Goal: Task Accomplishment & Management: Manage account settings

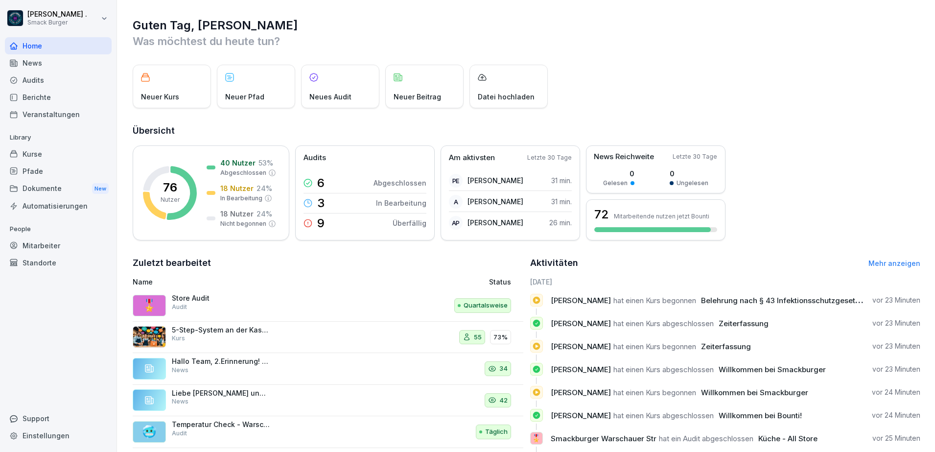
click at [39, 155] on div "Kurse" at bounding box center [58, 153] width 107 height 17
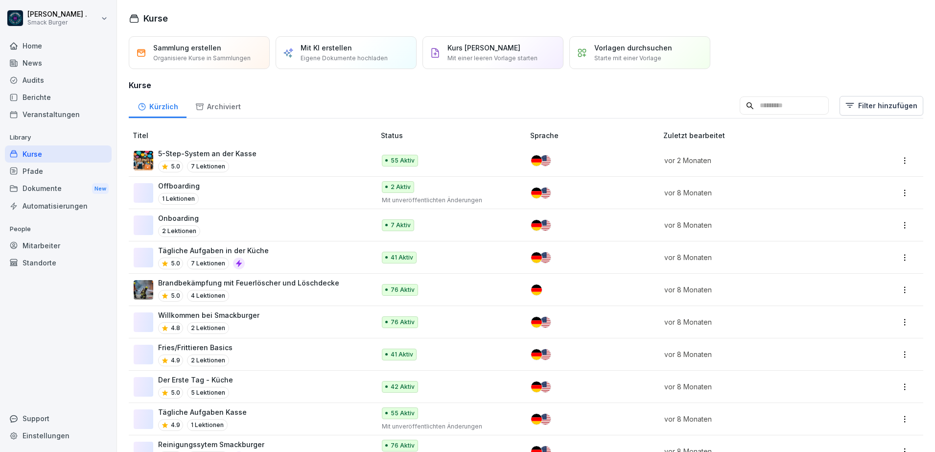
click at [56, 171] on div "Pfade" at bounding box center [58, 170] width 107 height 17
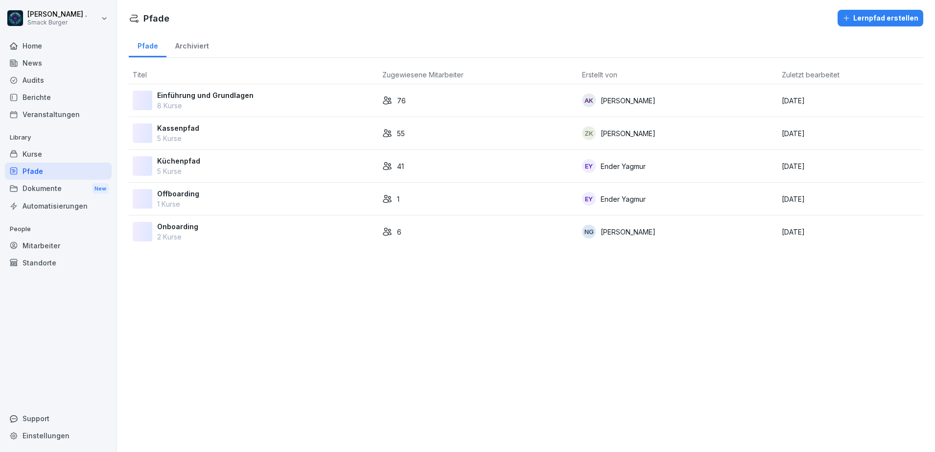
click at [156, 228] on div "Onboarding 2 Kurse" at bounding box center [254, 231] width 242 height 21
click at [854, 20] on div "Lernpfad erstellen" at bounding box center [880, 18] width 76 height 11
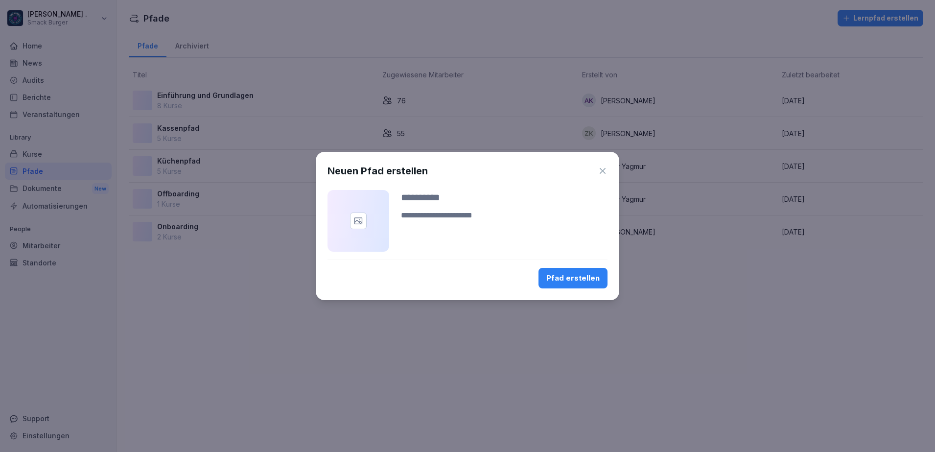
click at [449, 202] on input at bounding box center [504, 197] width 207 height 15
click at [412, 179] on div "Neuen Pfad erstellen Pfad erstellen" at bounding box center [467, 226] width 303 height 148
click at [414, 197] on input at bounding box center [504, 197] width 207 height 15
paste input "**********"
type input "**********"
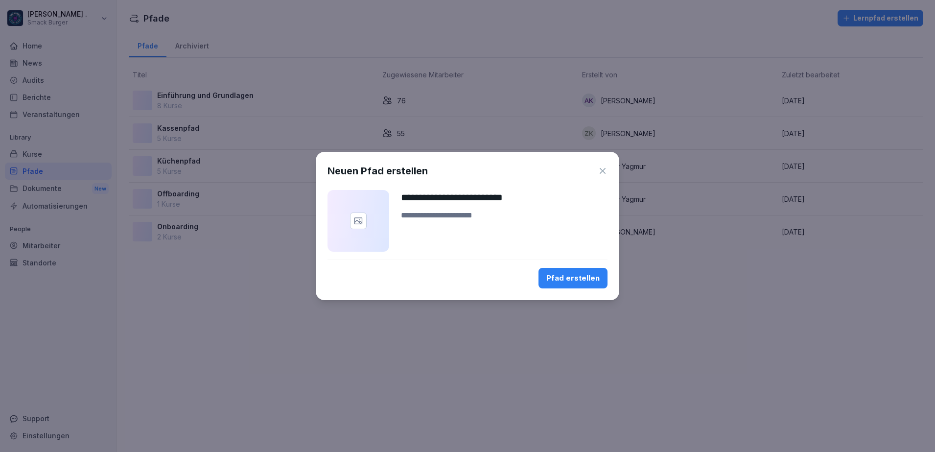
click at [511, 259] on div at bounding box center [467, 259] width 280 height 0
click at [577, 278] on div "Pfad erstellen" at bounding box center [572, 278] width 53 height 11
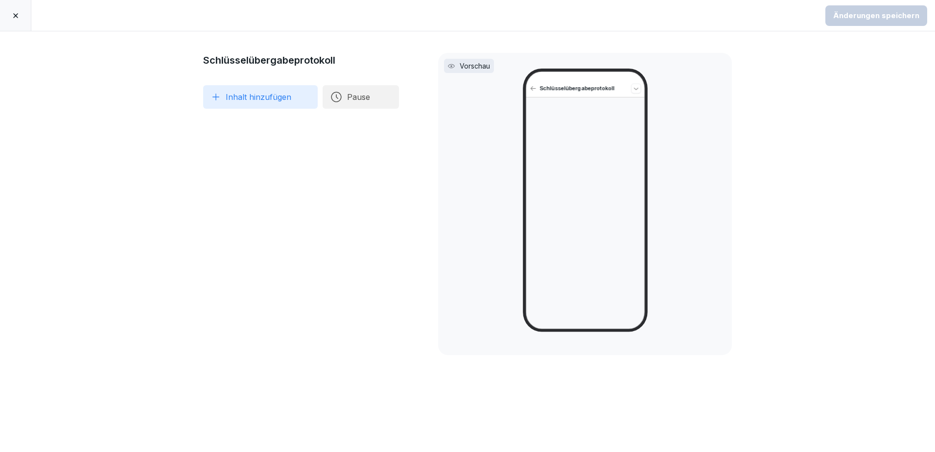
click at [232, 98] on button "Inhalt hinzufügen" at bounding box center [260, 96] width 115 height 23
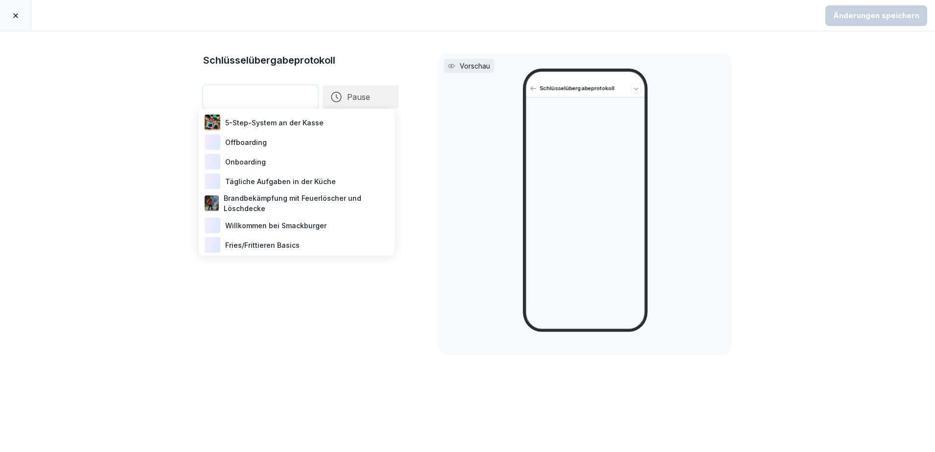
click at [444, 173] on div "Vorschau Schlüsselübergabeprotokoll" at bounding box center [585, 204] width 294 height 302
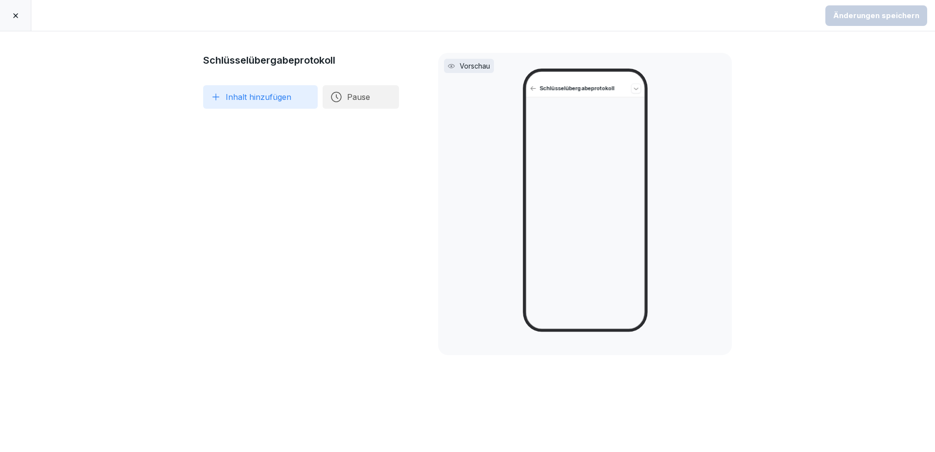
click at [211, 95] on icon at bounding box center [216, 97] width 10 height 10
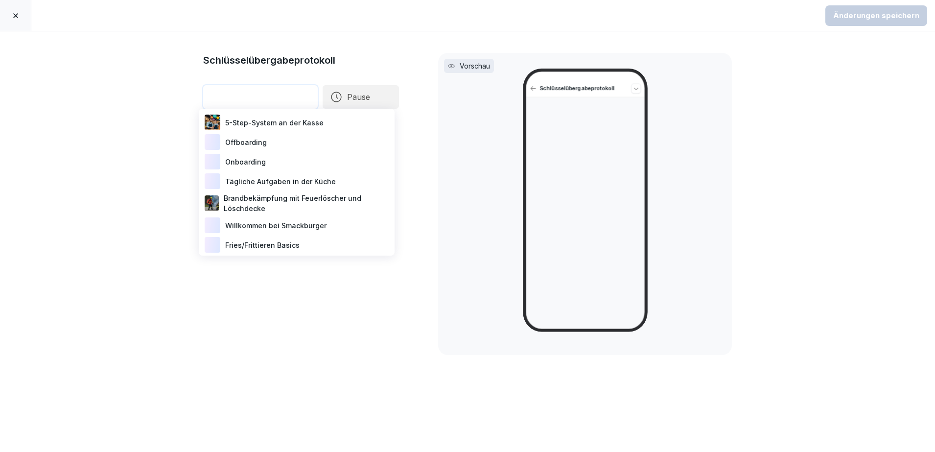
click at [303, 163] on div "Onboarding" at bounding box center [297, 162] width 188 height 20
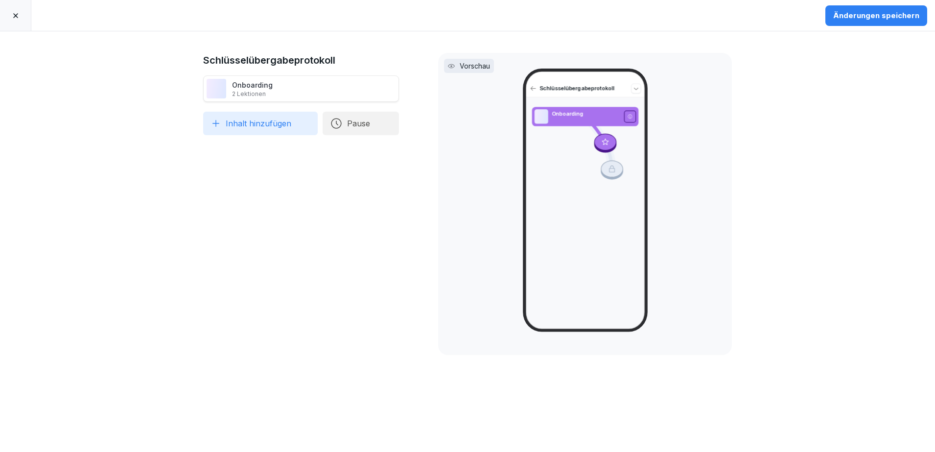
click at [239, 125] on button "Inhalt hinzufügen" at bounding box center [260, 123] width 115 height 23
click at [449, 155] on div "Vorschau Schlüsselübergabeprotokoll Onboarding" at bounding box center [585, 204] width 294 height 302
click at [12, 18] on icon at bounding box center [16, 16] width 8 height 8
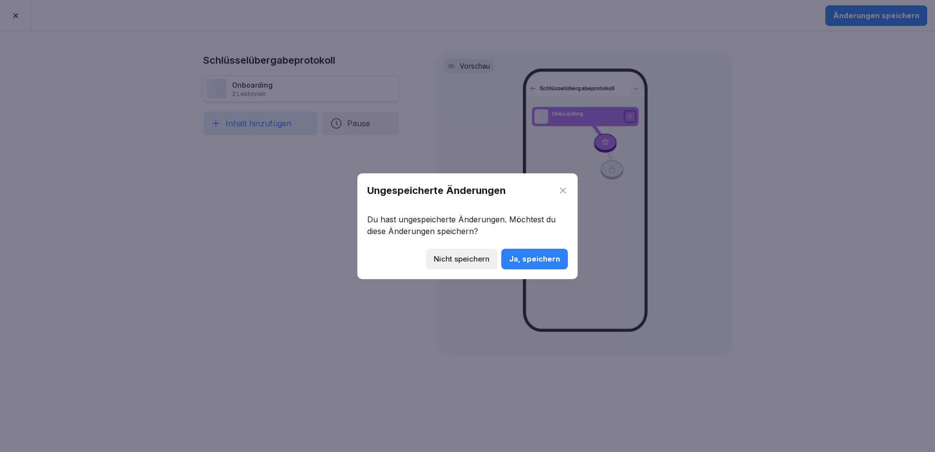
click at [530, 259] on div "Ja, speichern" at bounding box center [534, 259] width 51 height 11
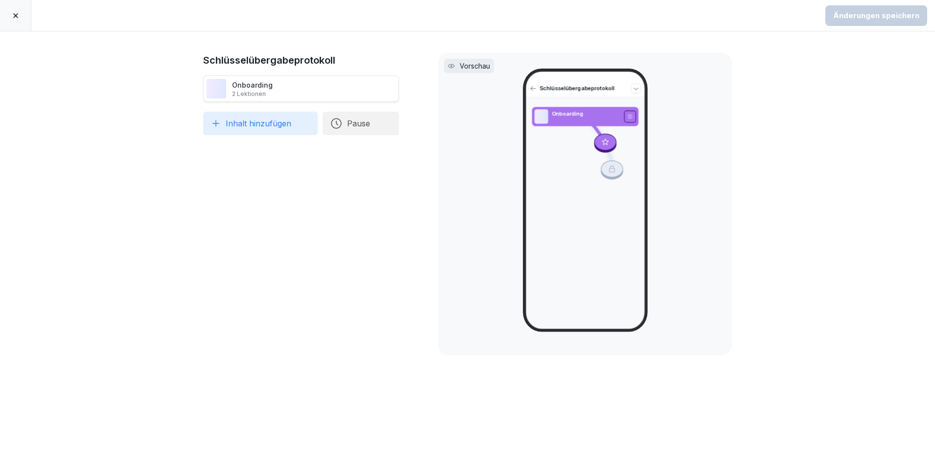
click at [17, 14] on icon at bounding box center [15, 15] width 5 height 5
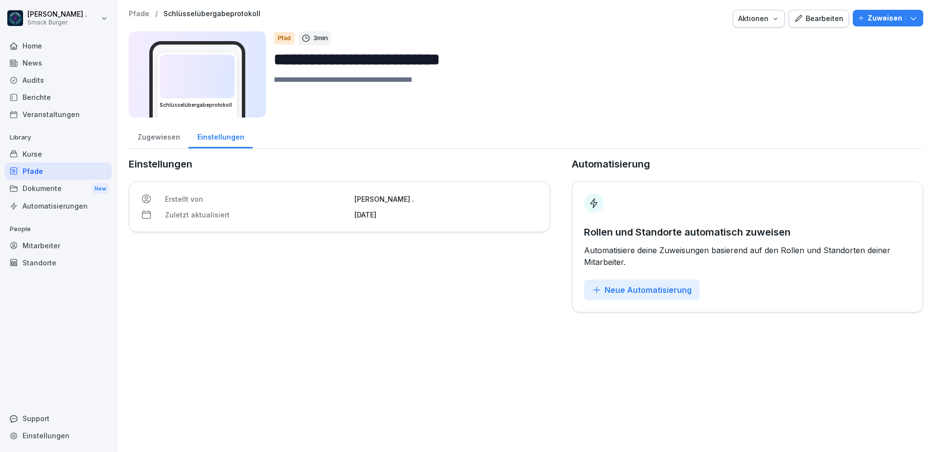
click at [397, 309] on div "Einstellungen Erstellt von Joe . Zuletzt aktualisiert 26. September 2025" at bounding box center [339, 235] width 421 height 156
click at [132, 12] on p "Pfade" at bounding box center [139, 14] width 21 height 8
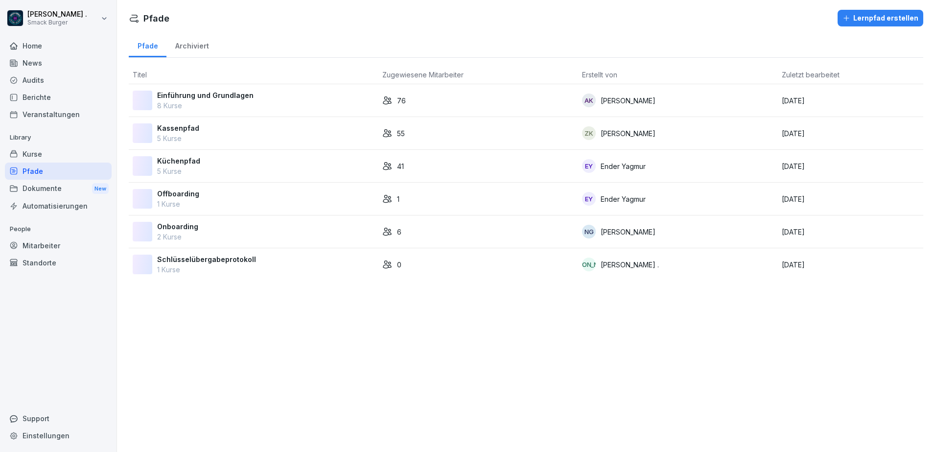
click at [185, 194] on p "Offboarding" at bounding box center [178, 193] width 42 height 10
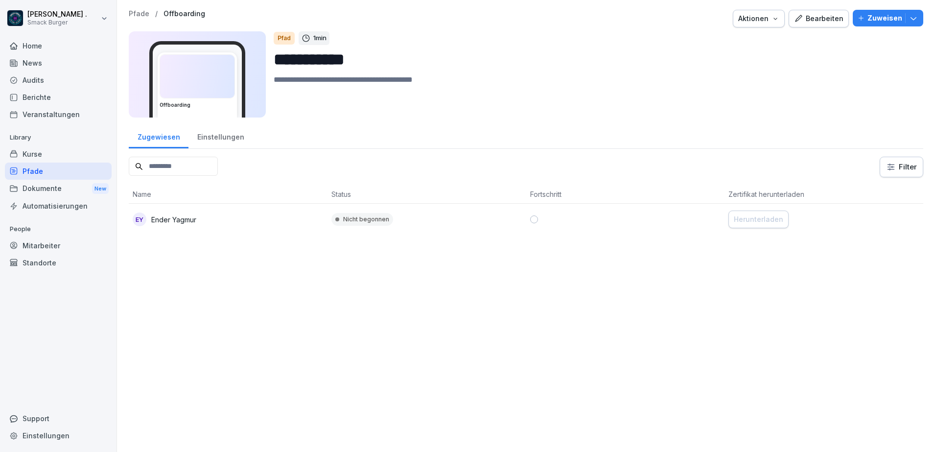
click at [194, 219] on p "Ender Yagmur" at bounding box center [173, 219] width 45 height 10
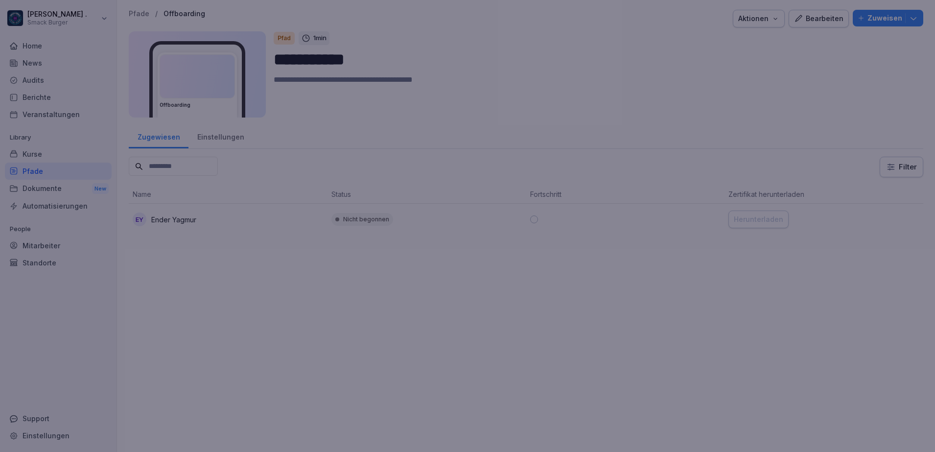
click at [686, 358] on div at bounding box center [467, 226] width 935 height 452
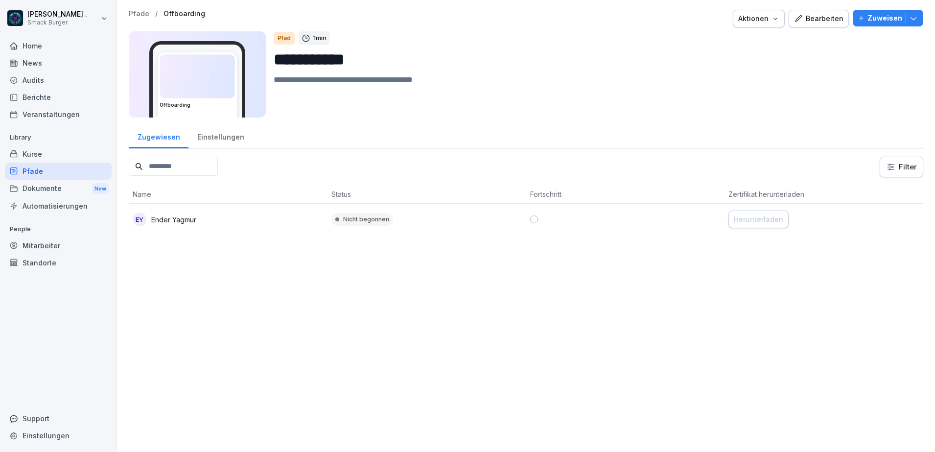
click at [39, 153] on div "Kurse" at bounding box center [58, 153] width 107 height 17
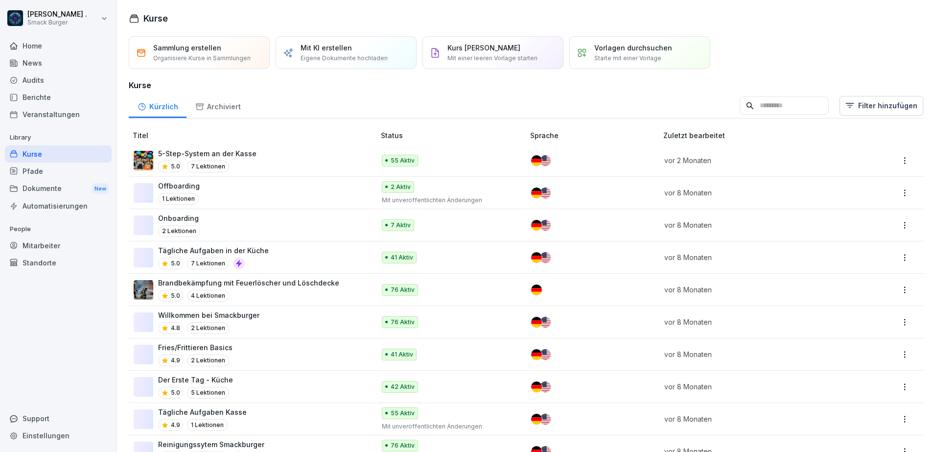
click at [185, 217] on p "Onboarding" at bounding box center [179, 218] width 42 height 10
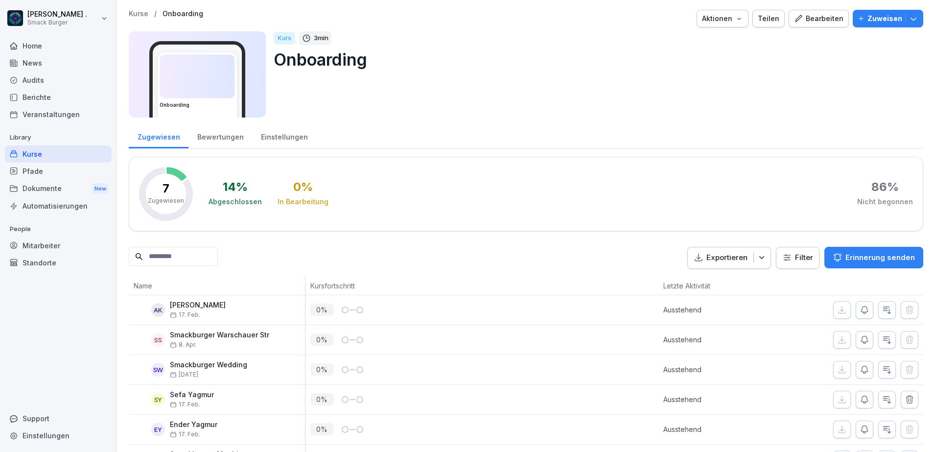
click at [231, 137] on div "Bewertungen" at bounding box center [220, 135] width 64 height 25
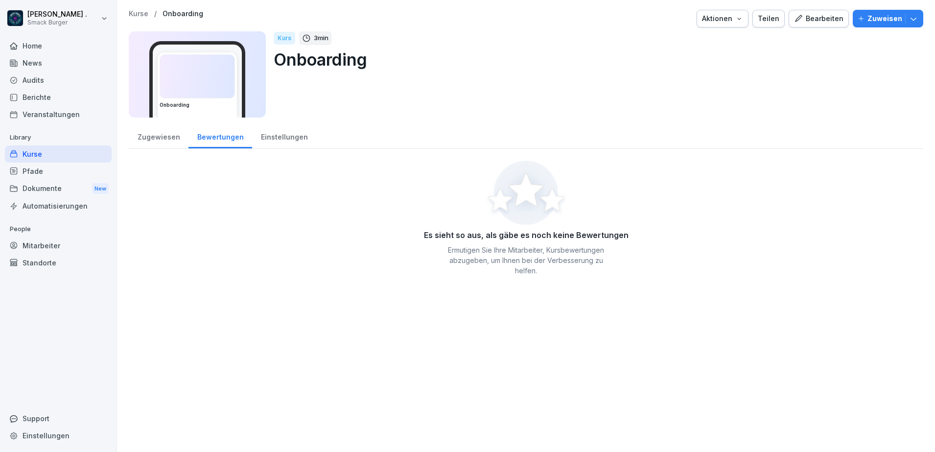
click at [162, 137] on div "Zugewiesen" at bounding box center [159, 135] width 60 height 25
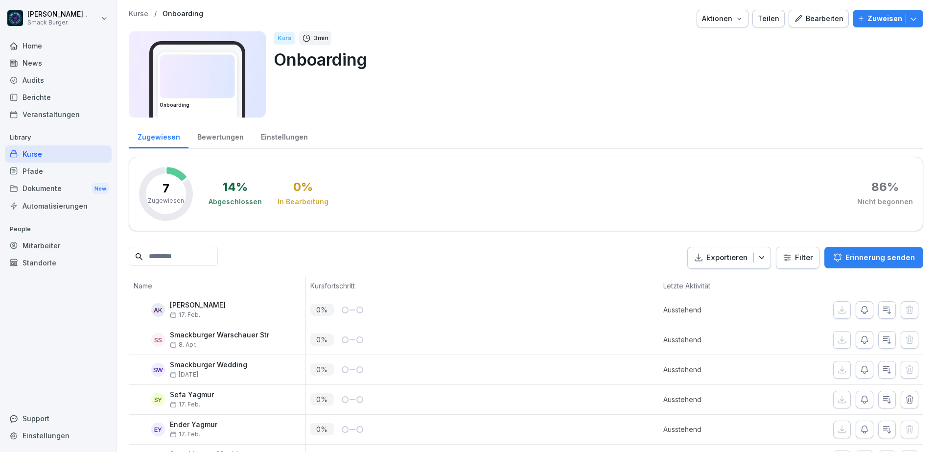
click at [823, 19] on div "Bearbeiten" at bounding box center [818, 18] width 49 height 11
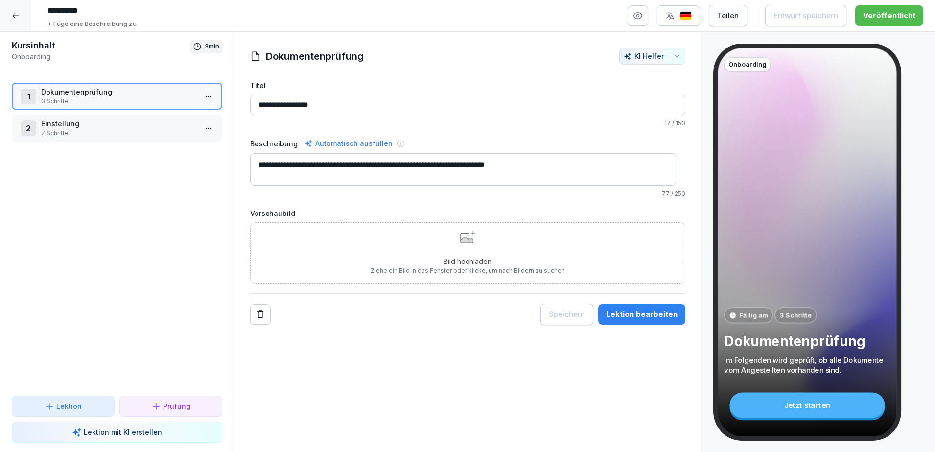
click at [78, 130] on p "7 Schritte" at bounding box center [119, 133] width 156 height 9
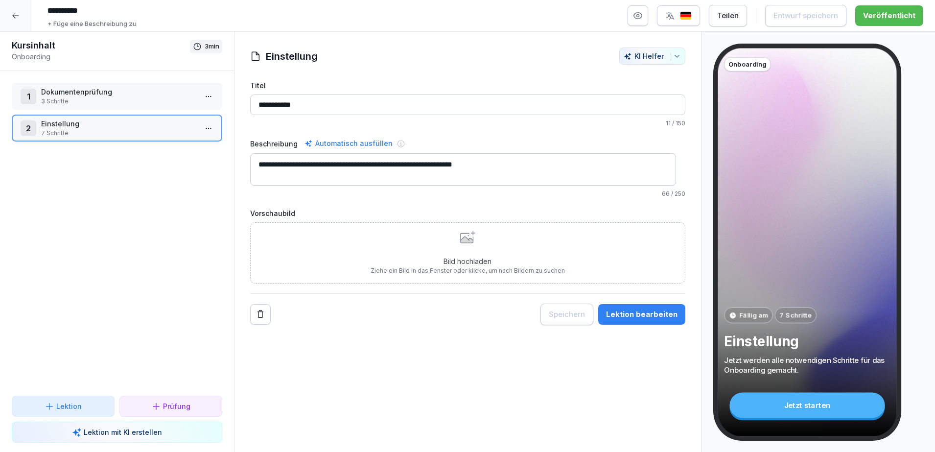
click at [618, 166] on textarea "**********" at bounding box center [463, 169] width 426 height 32
click at [473, 391] on div "**********" at bounding box center [467, 242] width 467 height 420
click at [91, 100] on p "3 Schritte" at bounding box center [119, 101] width 156 height 9
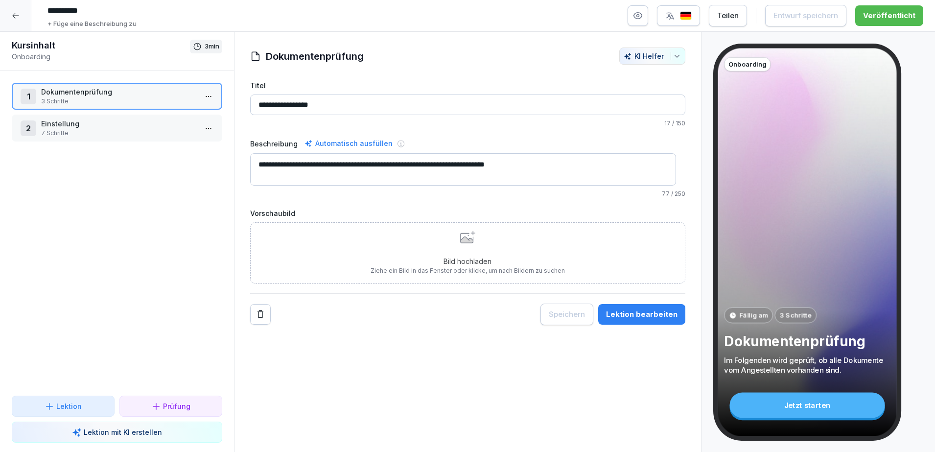
click at [20, 20] on div at bounding box center [15, 15] width 31 height 31
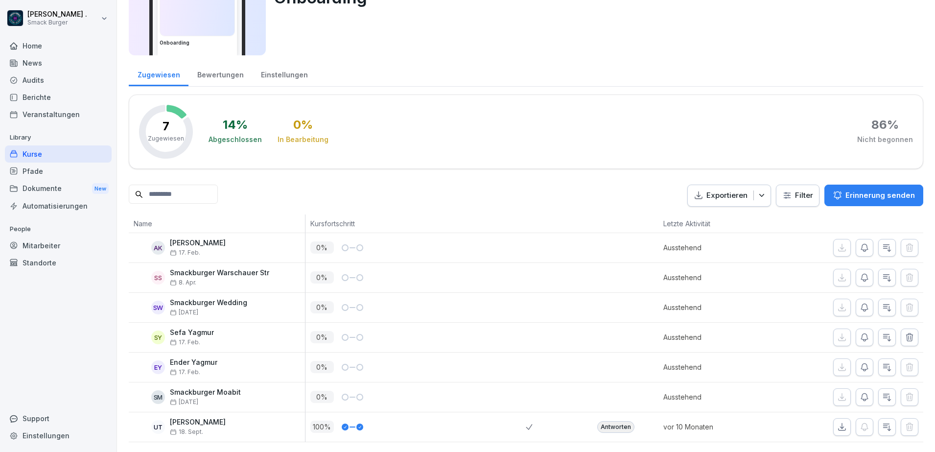
scroll to position [81, 0]
